Goal: Transaction & Acquisition: Subscribe to service/newsletter

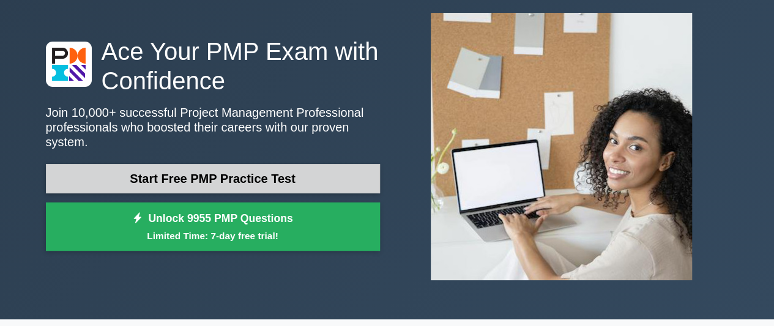
scroll to position [65, 0]
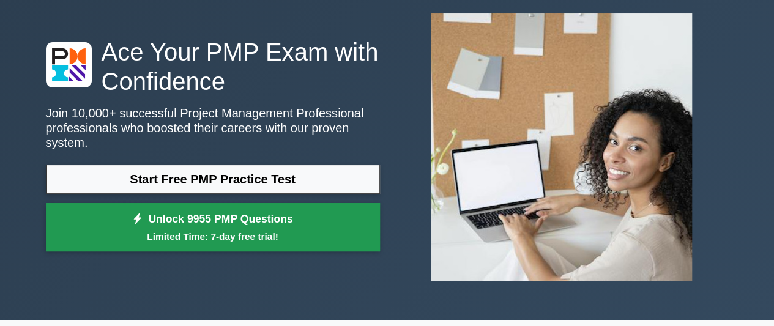
click at [294, 211] on link "Unlock 9955 PMP Questions Limited Time: 7-day free trial!" at bounding box center [213, 227] width 334 height 49
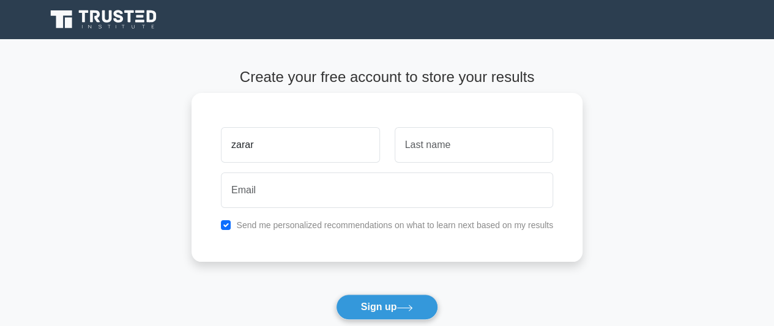
type input "zarar"
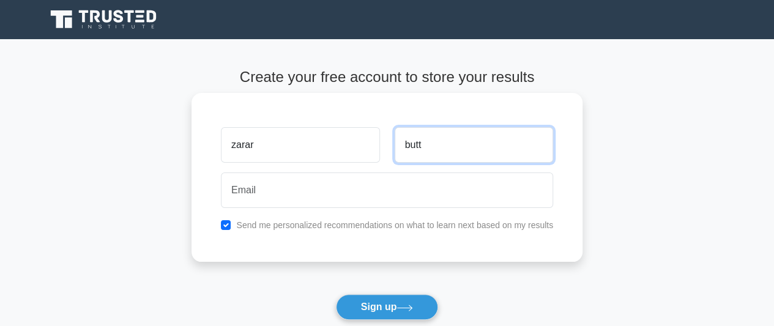
type input "butt"
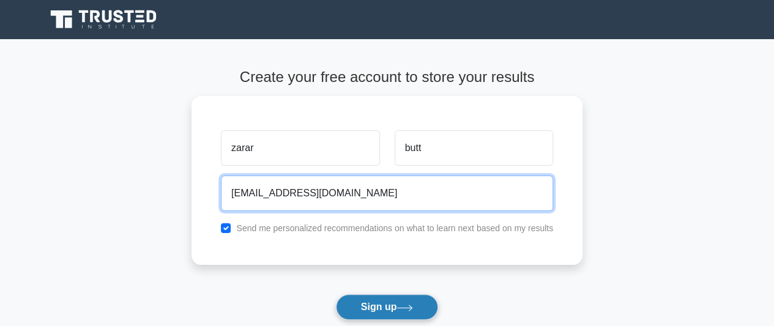
type input "[EMAIL_ADDRESS][DOMAIN_NAME]"
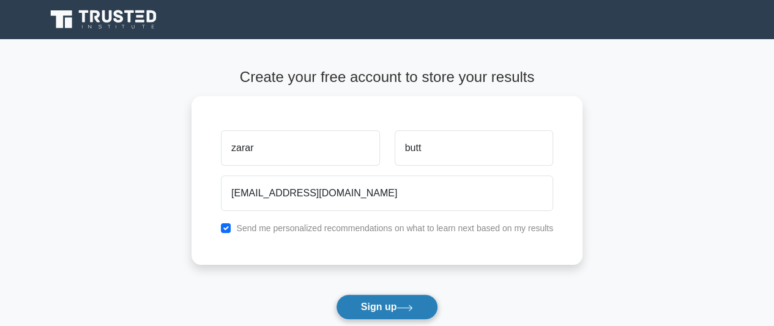
click at [388, 300] on button "Sign up" at bounding box center [387, 307] width 103 height 26
